Goal: Feedback & Contribution: Submit feedback/report problem

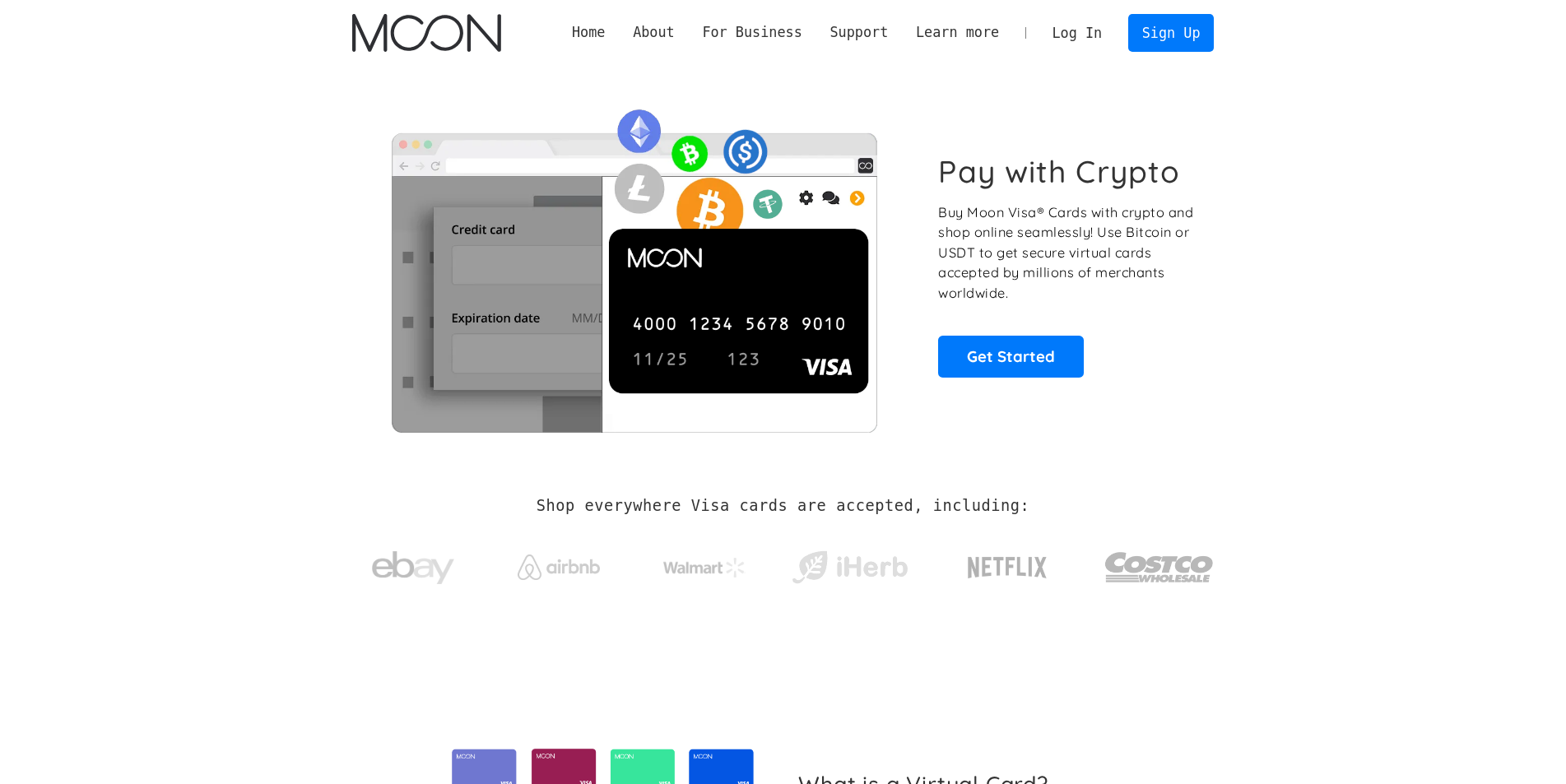
click at [1083, 32] on link "Log In" at bounding box center [1076, 32] width 77 height 36
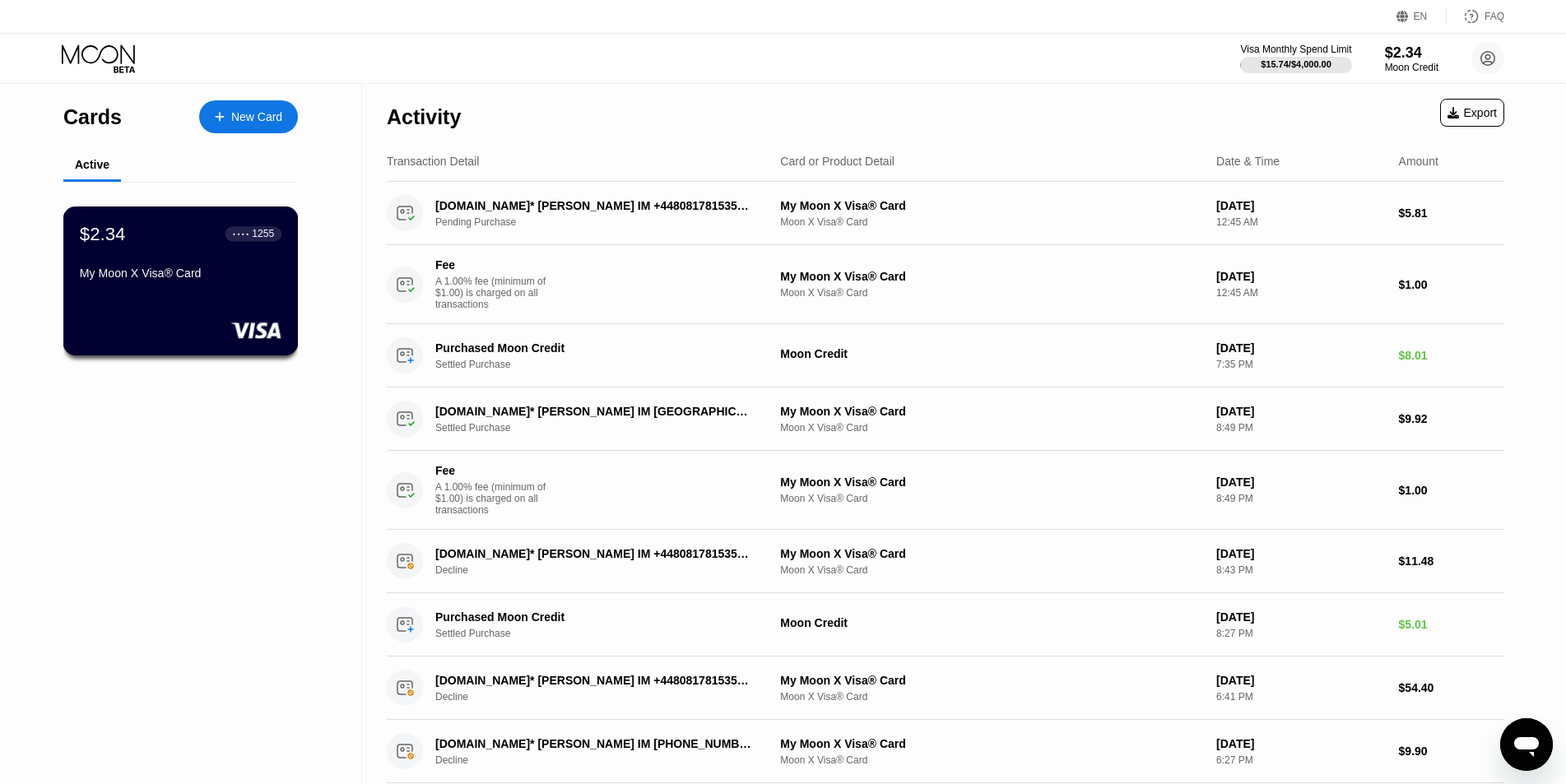
click at [178, 260] on div "$2.34 ● ● ● ● 1255 My Moon X Visa® Card" at bounding box center [180, 255] width 201 height 63
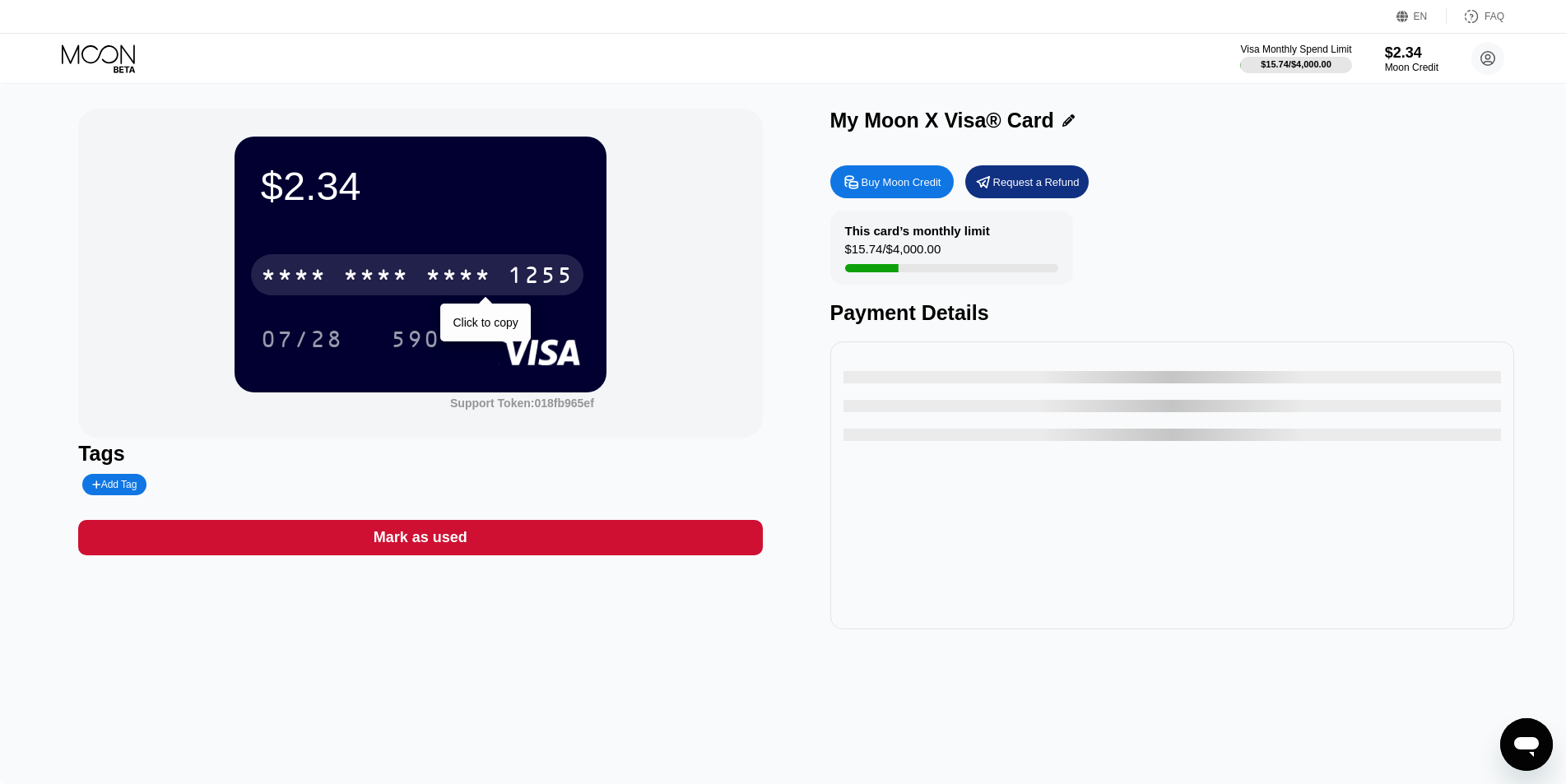
click at [330, 272] on div "* * * * * * * * * * * * 1255" at bounding box center [417, 274] width 333 height 41
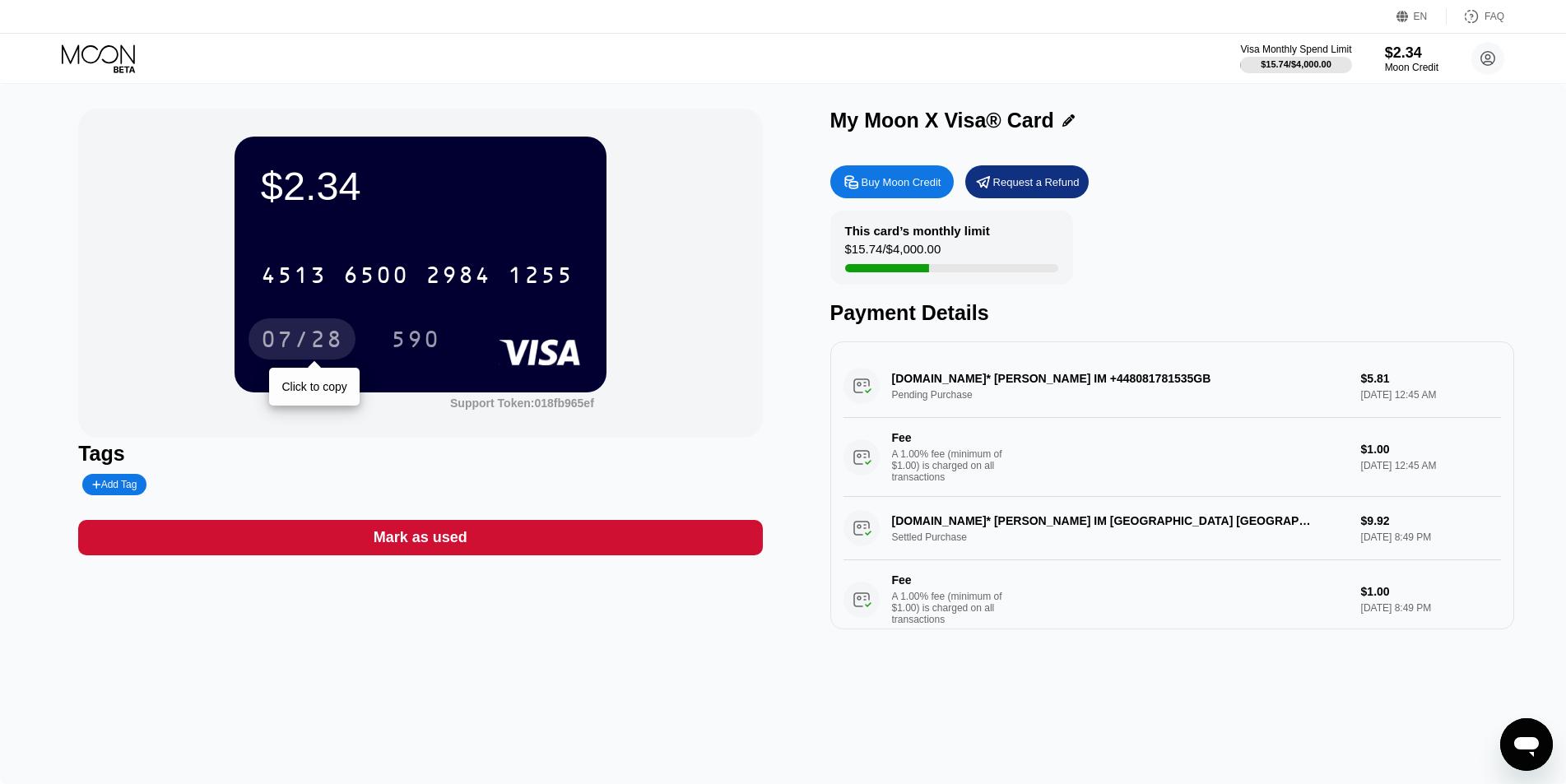
click at [311, 335] on div "07/28" at bounding box center [301, 341] width 83 height 26
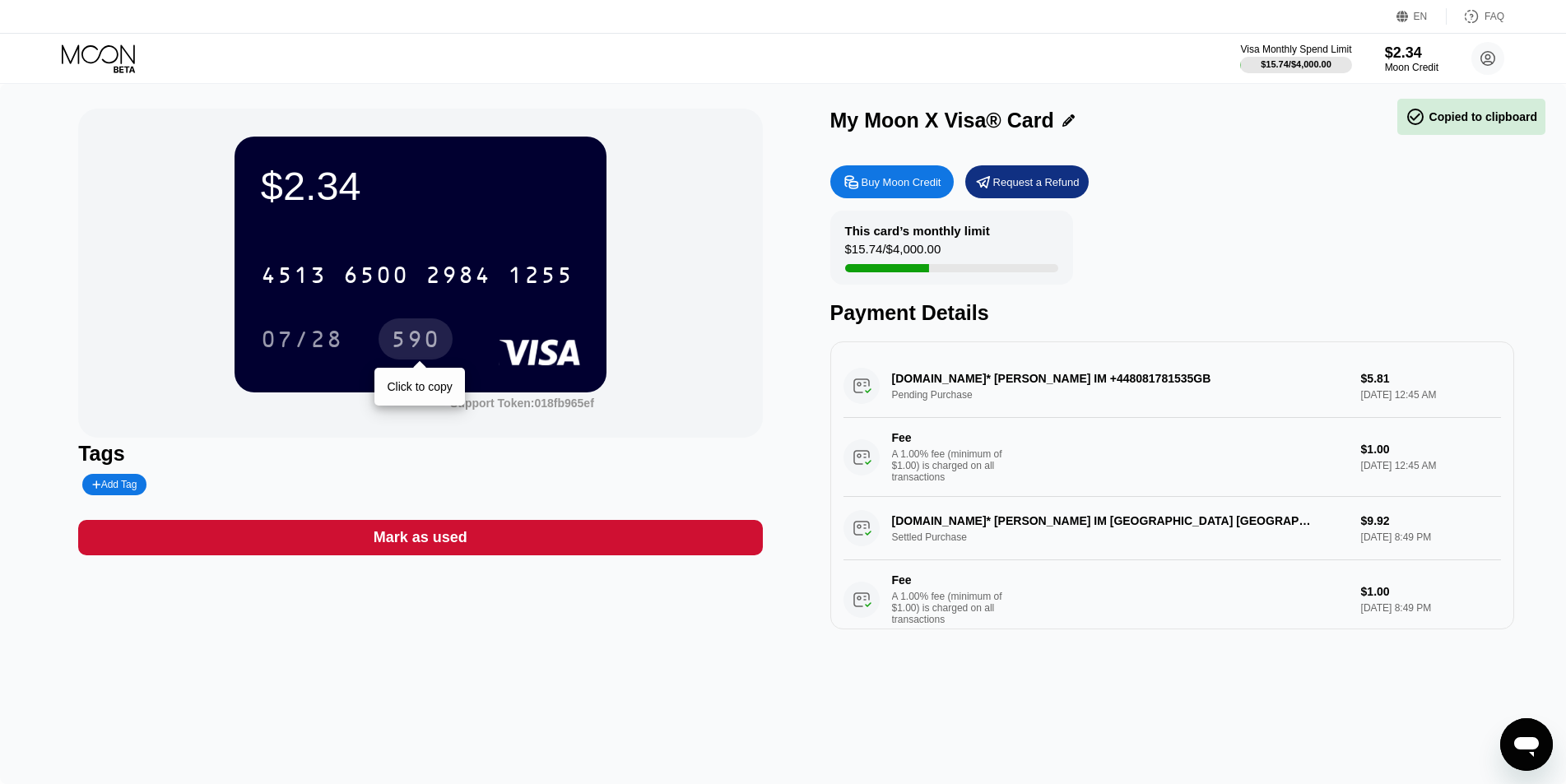
click at [423, 325] on div "590" at bounding box center [415, 338] width 74 height 41
click at [1487, 66] on circle at bounding box center [1488, 58] width 33 height 33
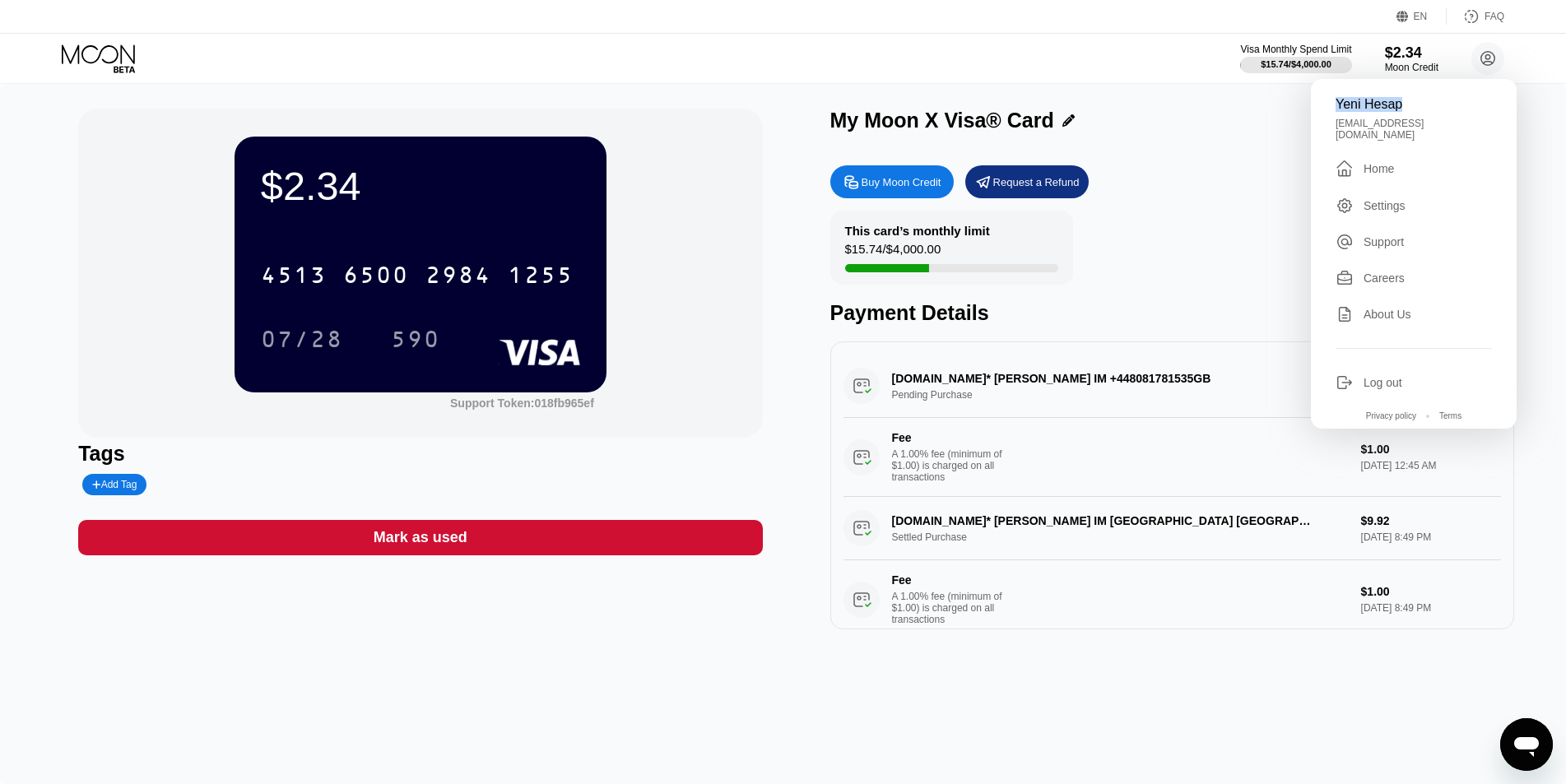
drag, startPoint x: 1337, startPoint y: 103, endPoint x: 1411, endPoint y: 104, distance: 74.0
click at [1411, 104] on div "Yeni Hesap" at bounding box center [1413, 105] width 157 height 15
copy div "Yeni Hesap"
click at [1044, 704] on div "$2.34 4513 6500 2984 1255 07/28 590 Support Token: 018fb965ef Tags Add Tag Mark…" at bounding box center [783, 434] width 1566 height 700
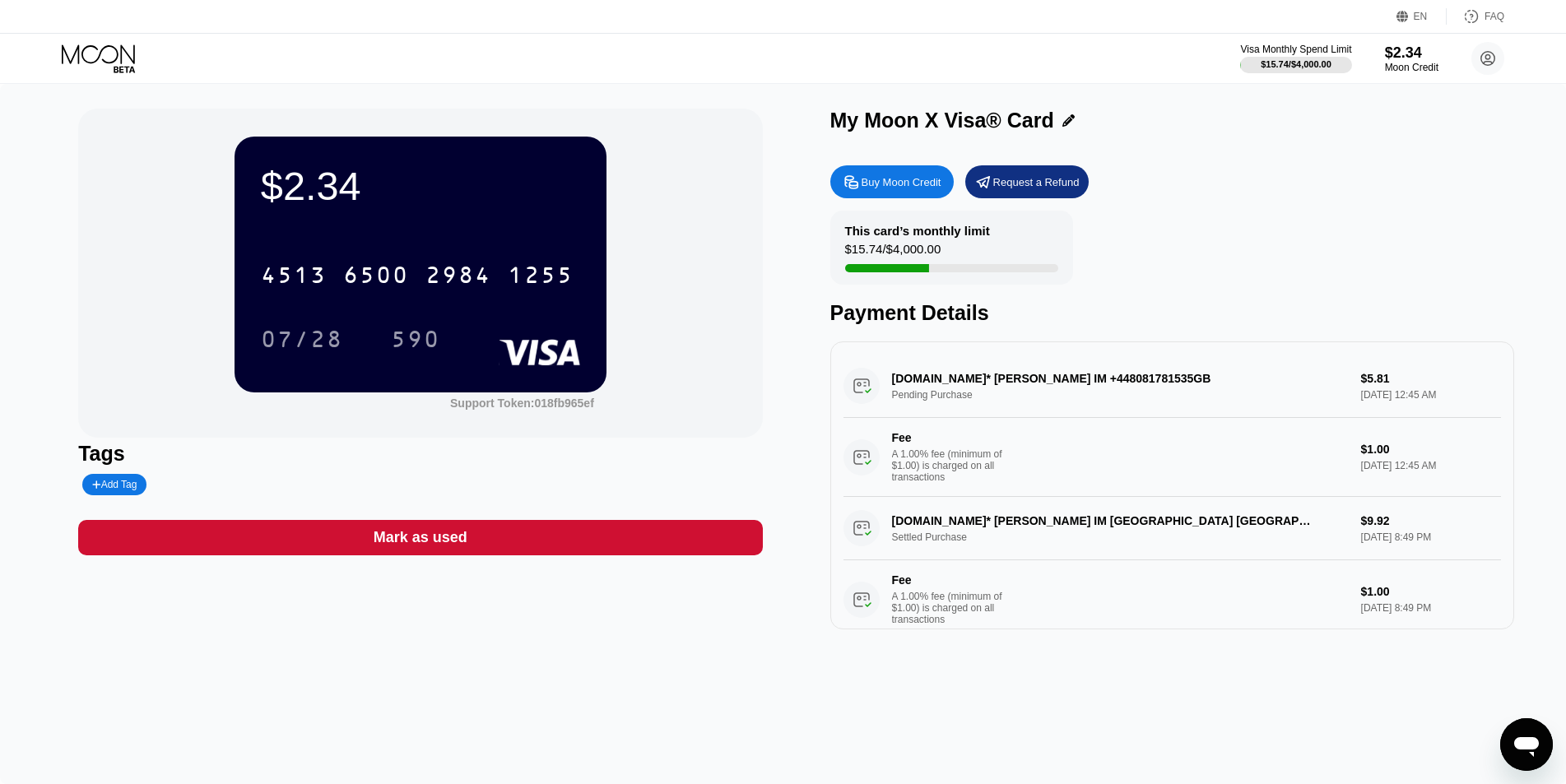
click at [1519, 750] on icon "Open messaging window" at bounding box center [1526, 744] width 30 height 30
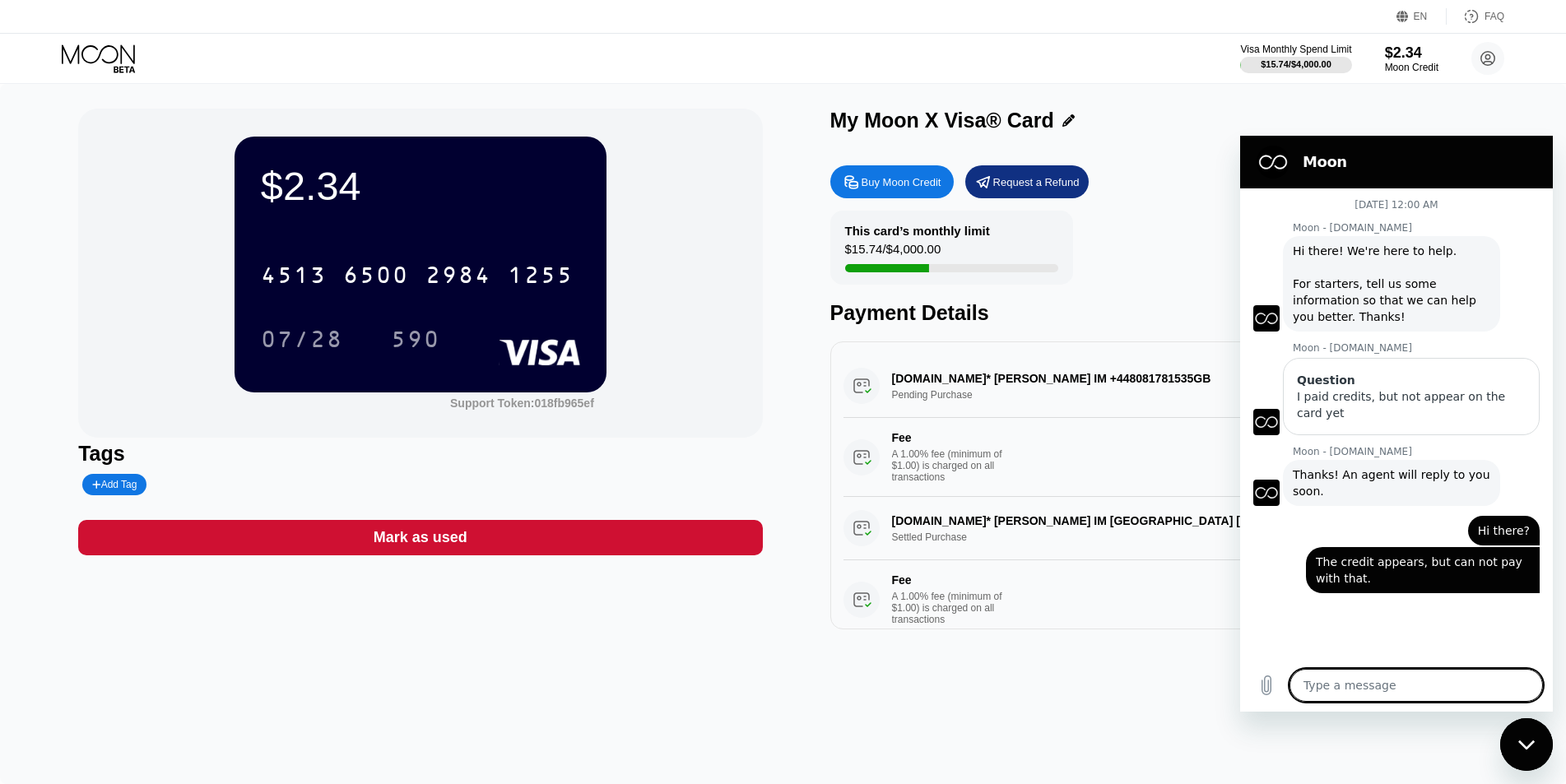
scroll to position [4562, 0]
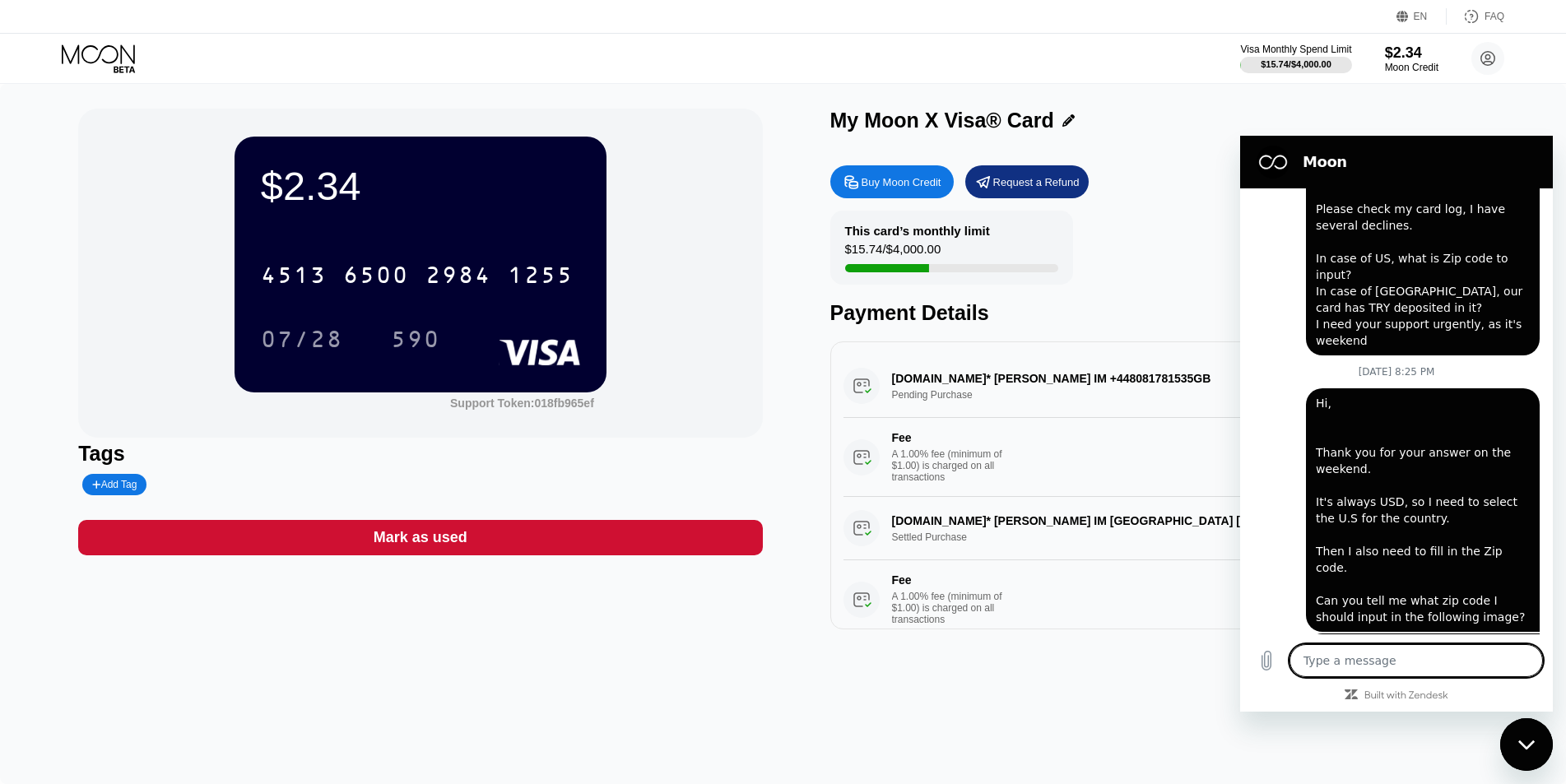
click at [1348, 662] on textarea at bounding box center [1416, 661] width 253 height 33
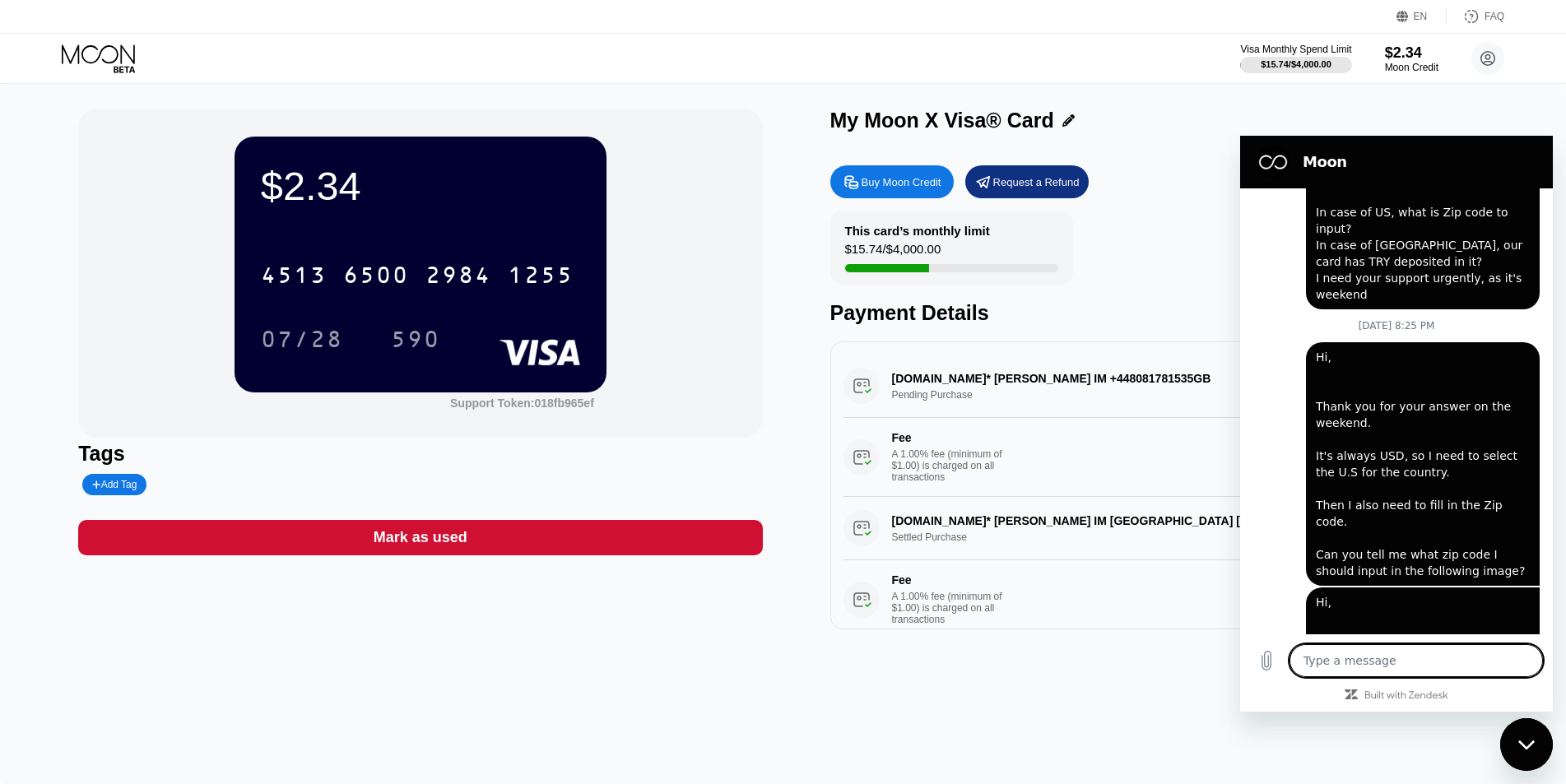
type textarea "H"
type textarea "x"
type textarea "Hi"
type textarea "x"
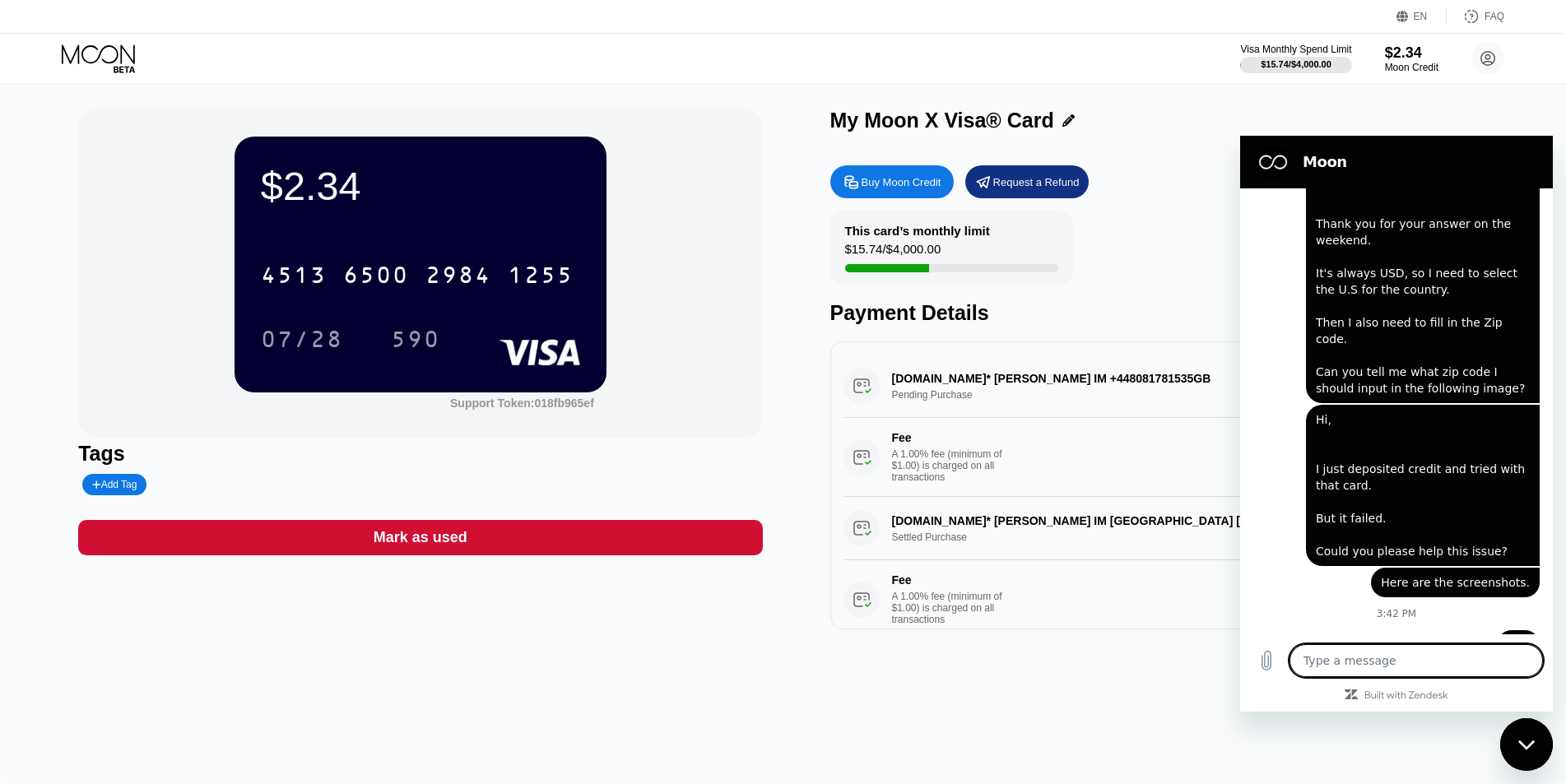
type textarea "x"
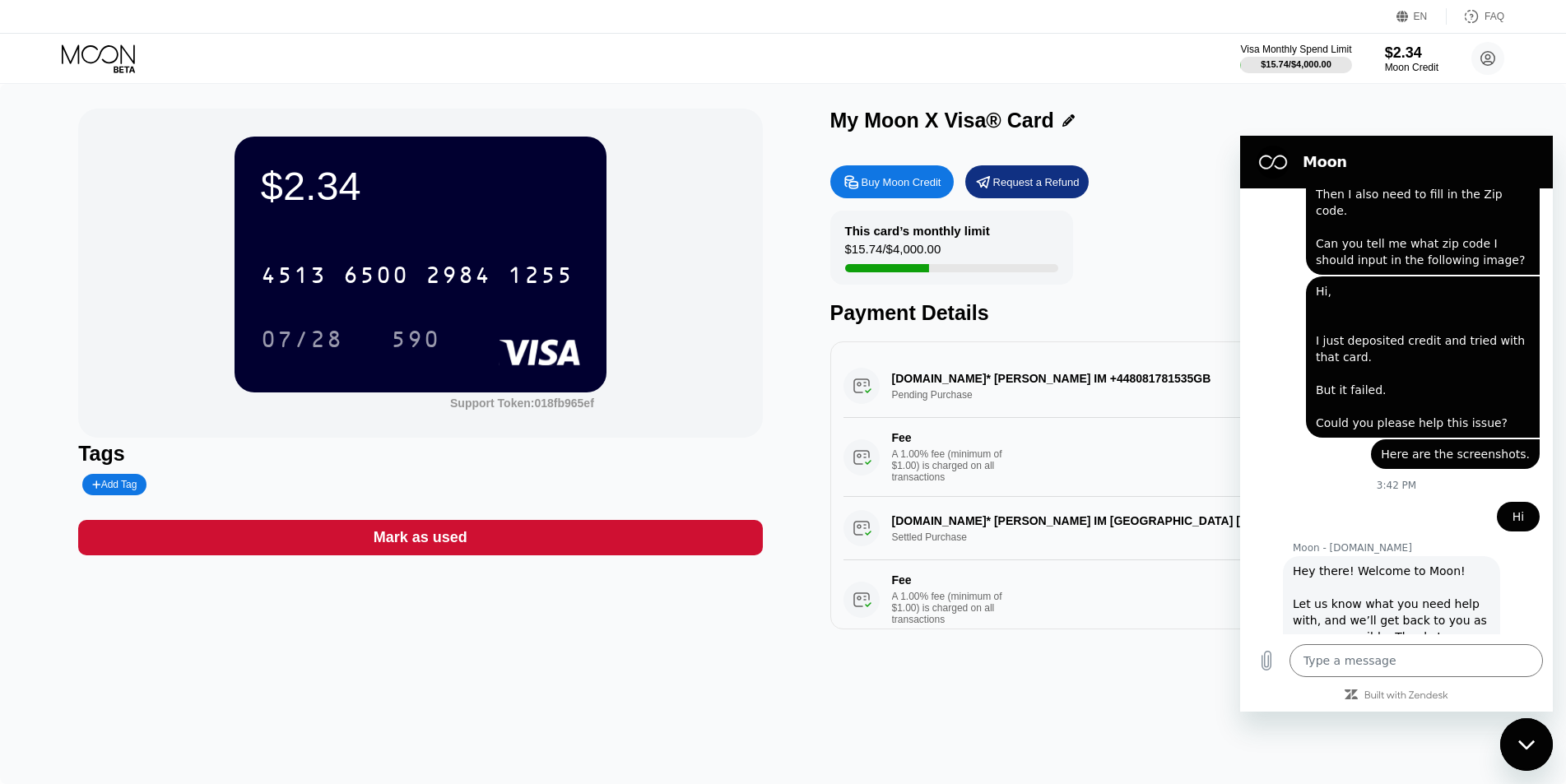
scroll to position [4921, 0]
click at [1351, 703] on input "Description" at bounding box center [1411, 720] width 229 height 34
type input "I have the issue during transaction"
click at [1469, 751] on button "Send" at bounding box center [1496, 767] width 57 height 33
click at [1420, 751] on button "Sending form" at bounding box center [1473, 767] width 106 height 33
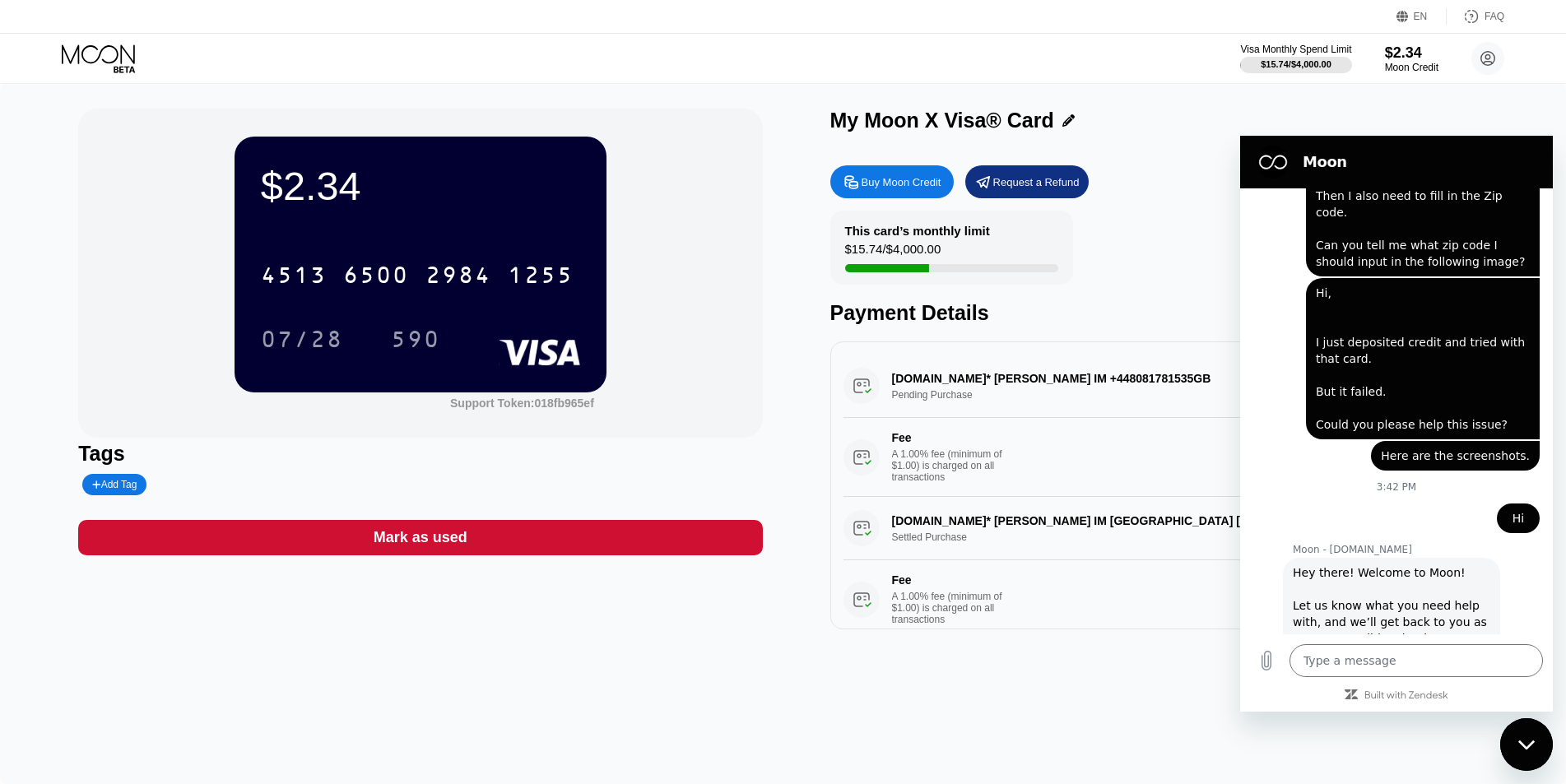
scroll to position [4900, 0]
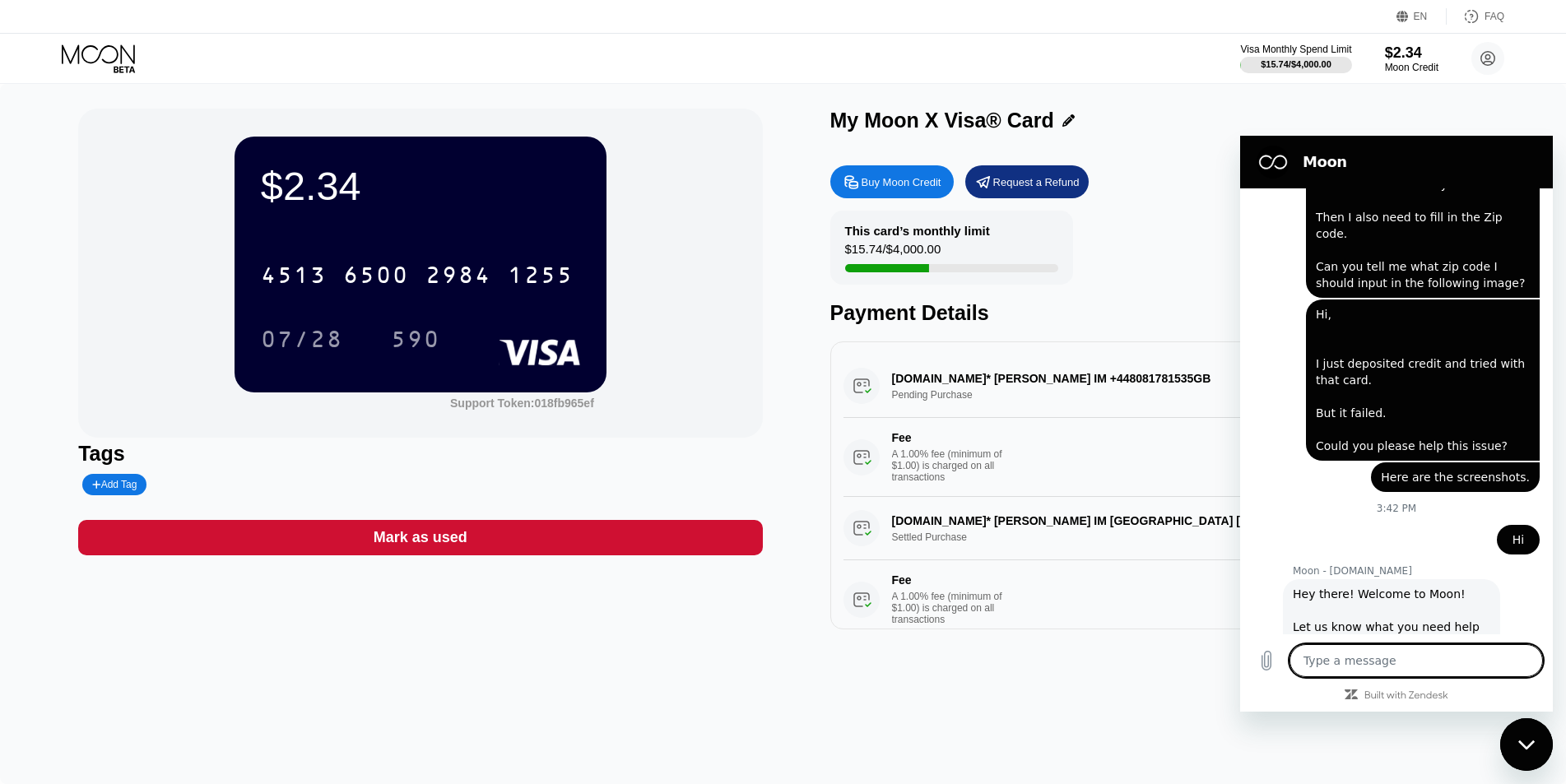
type textarea "x"
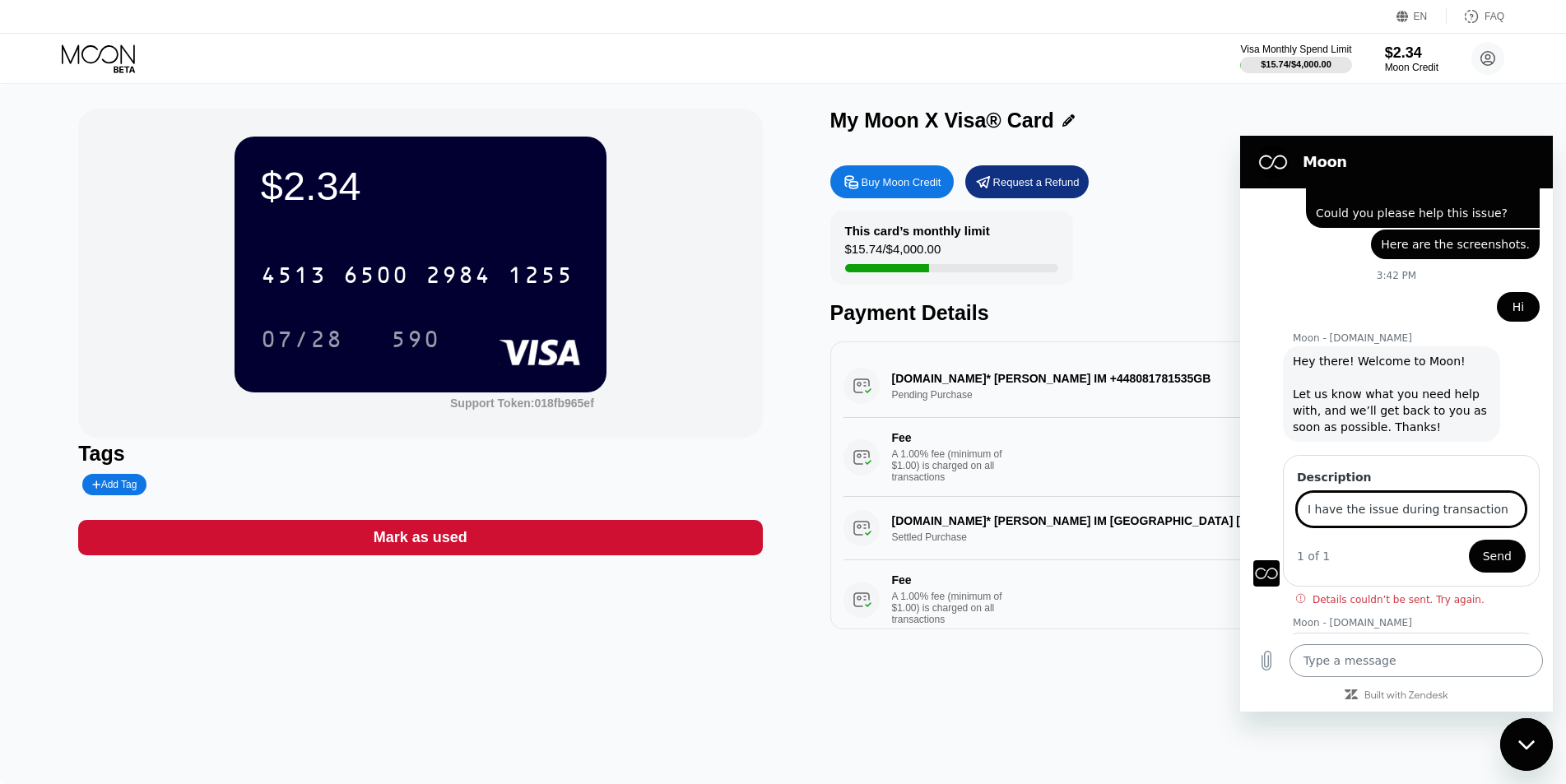
scroll to position [5133, 0]
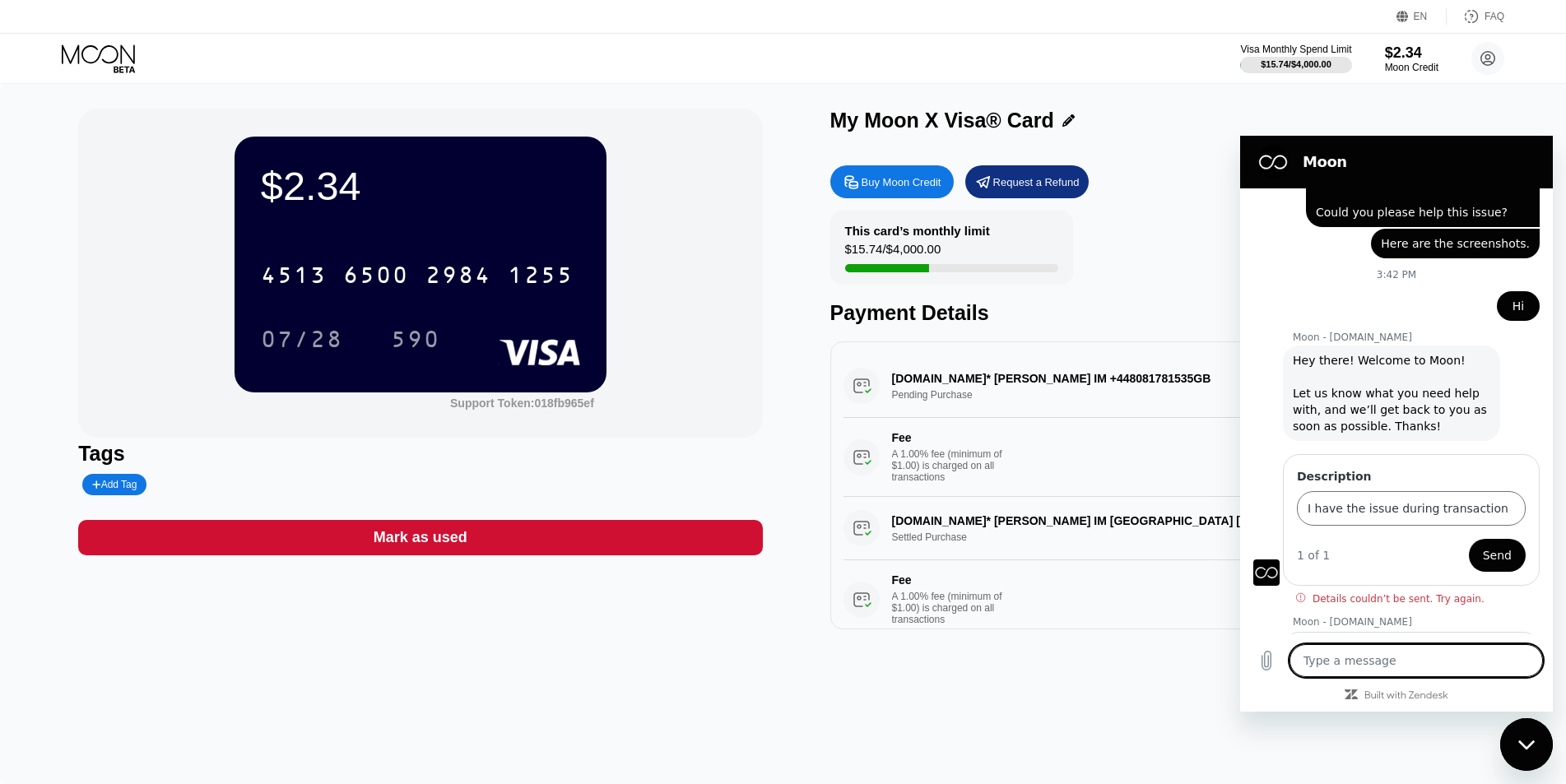
click at [1365, 664] on textarea at bounding box center [1416, 661] width 253 height 33
paste textarea "We are unable to authenticate your payment method. Please choose a different pa…"
type textarea "We are unable to authenticate your payment method. Please choose a different pa…"
type textarea "x"
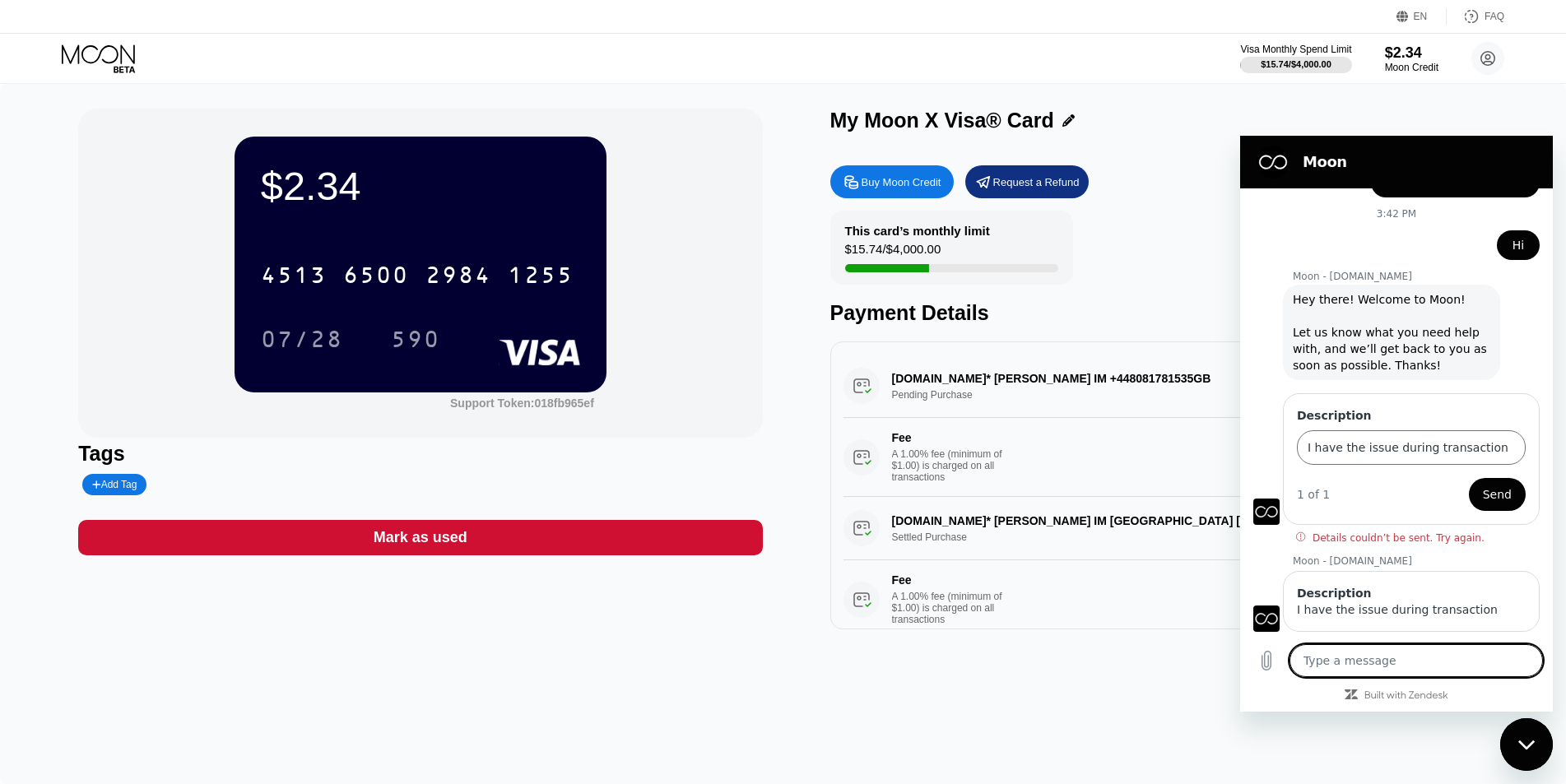
scroll to position [5222, 0]
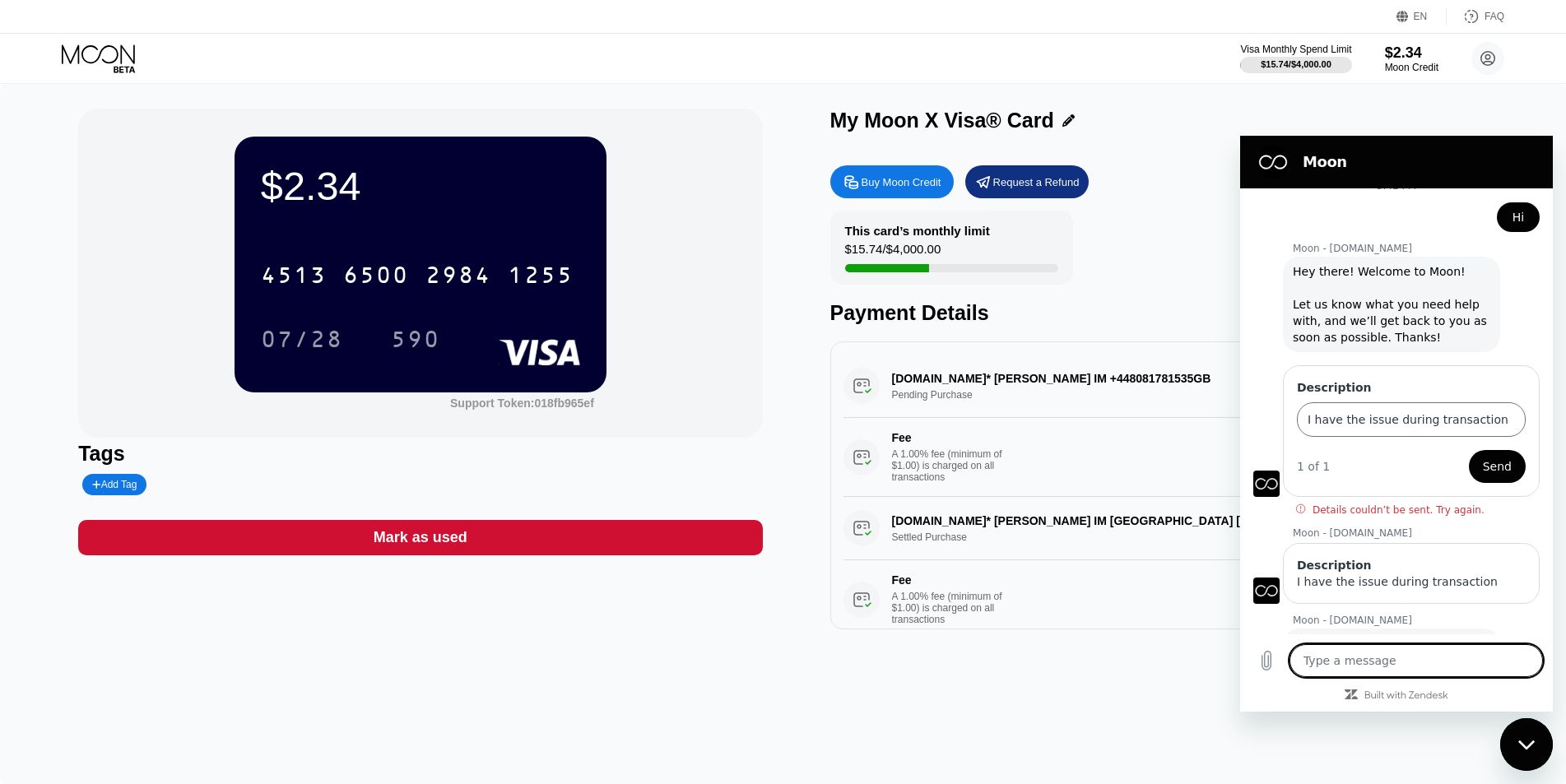
drag, startPoint x: 715, startPoint y: 610, endPoint x: 1067, endPoint y: 493, distance: 370.9
click at [717, 611] on div "$2.34 4513 6500 2984 1255 07/28 590 Support Token: 018fb965ef Tags Add Tag Mark…" at bounding box center [420, 369] width 684 height 521
click at [1520, 747] on icon "Close messaging window" at bounding box center [1527, 745] width 18 height 11
type textarea "x"
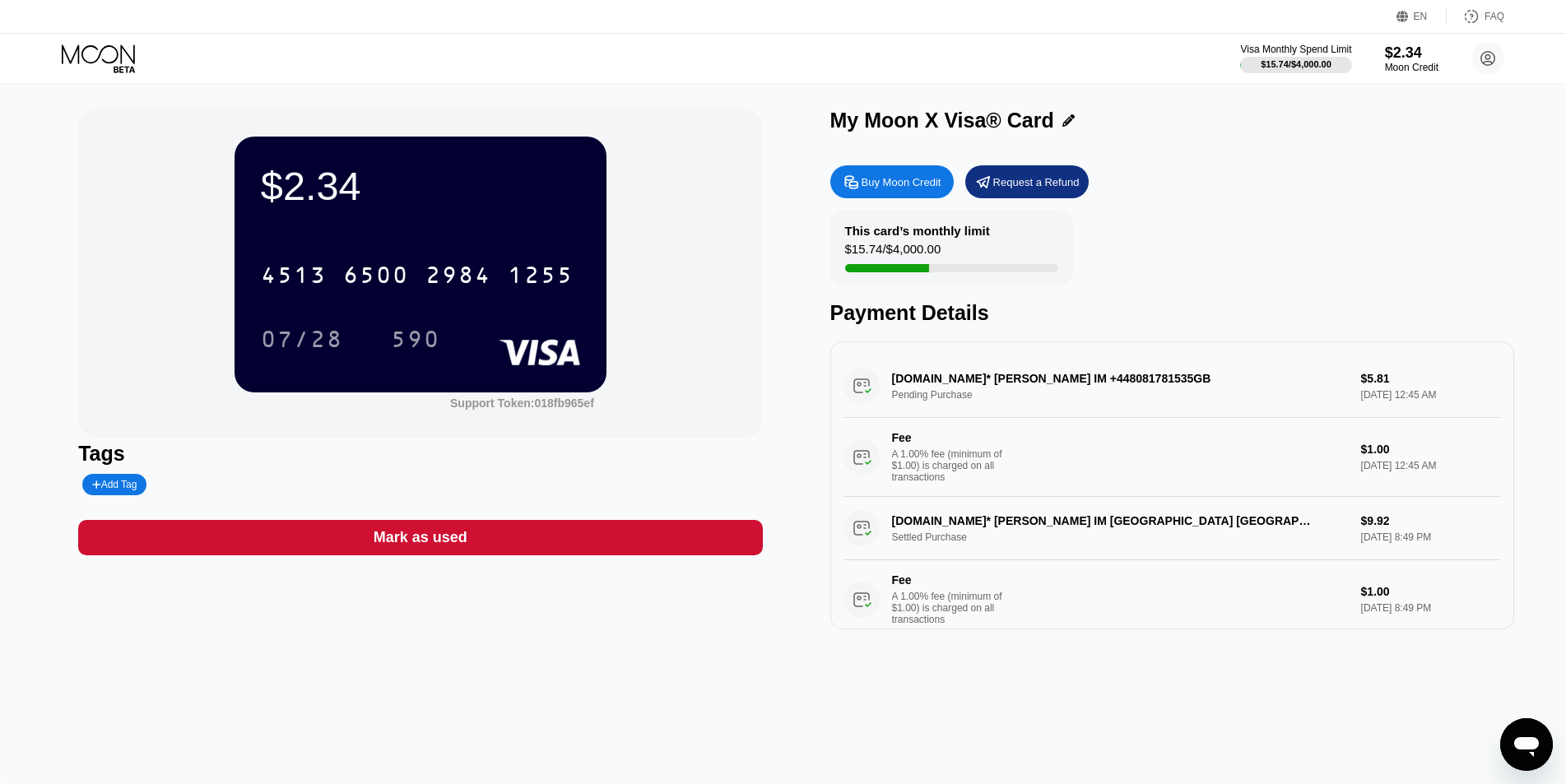
scroll to position [82, 0]
